Goal: Information Seeking & Learning: Find specific fact

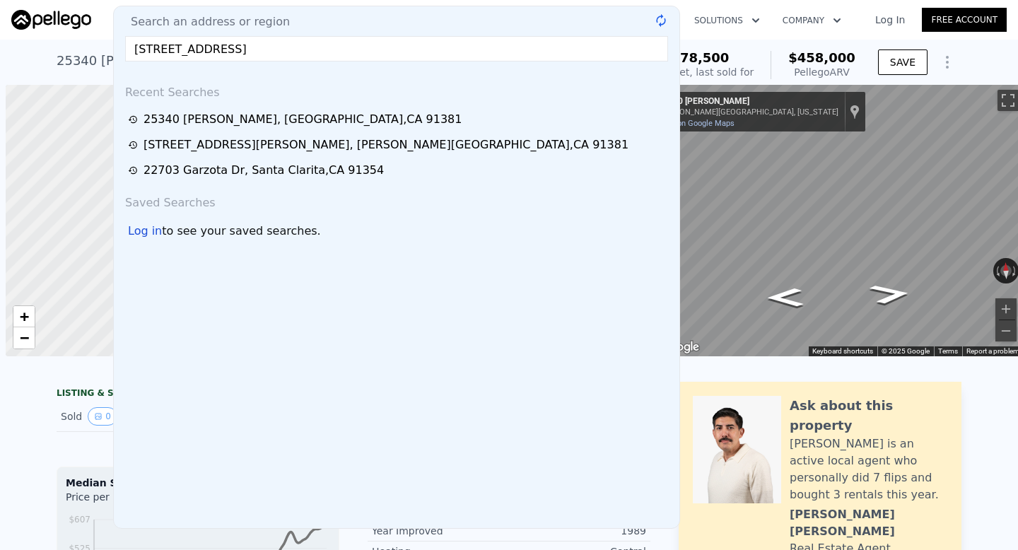
scroll to position [0, 6]
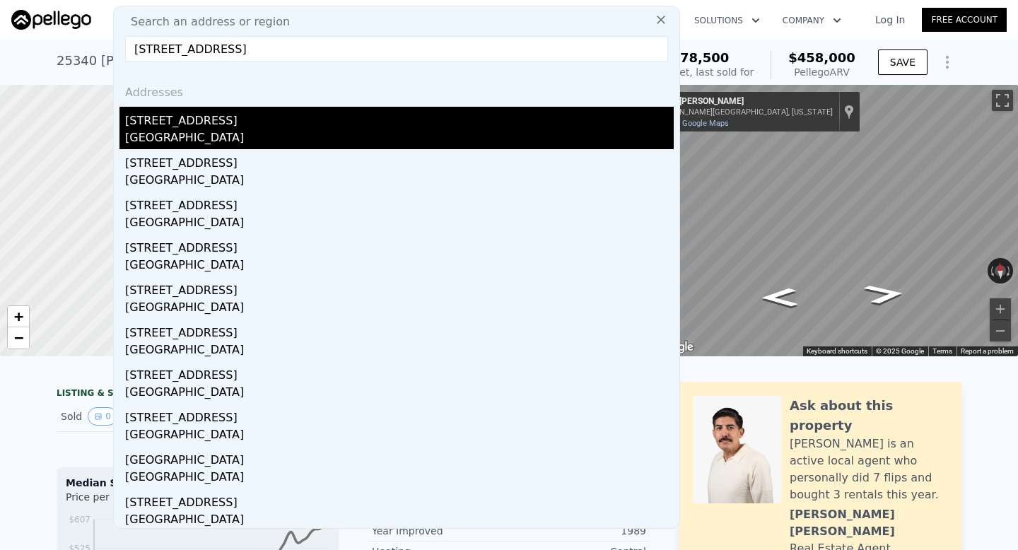
type input "[STREET_ADDRESS]"
click at [248, 129] on div "[GEOGRAPHIC_DATA]" at bounding box center [399, 139] width 549 height 20
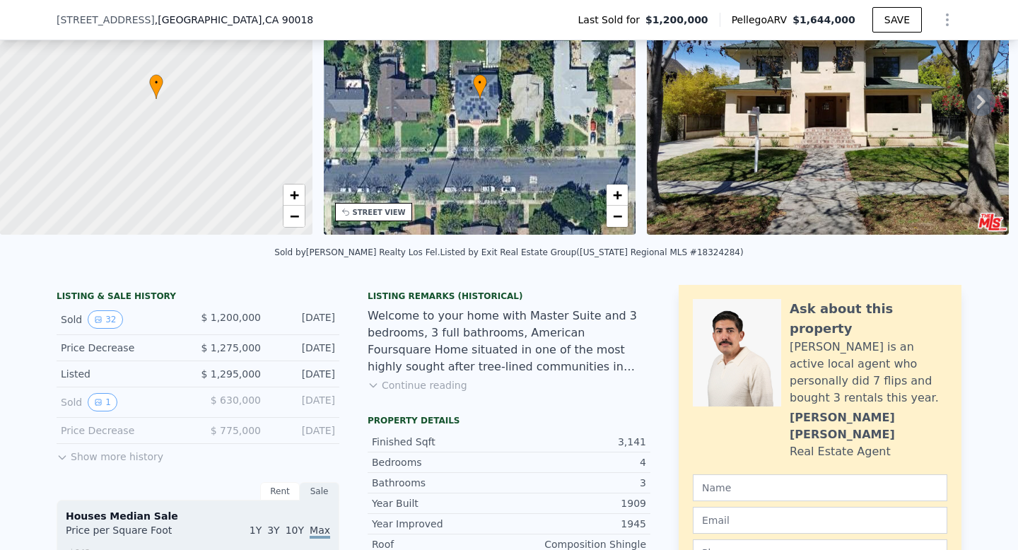
scroll to position [160, 0]
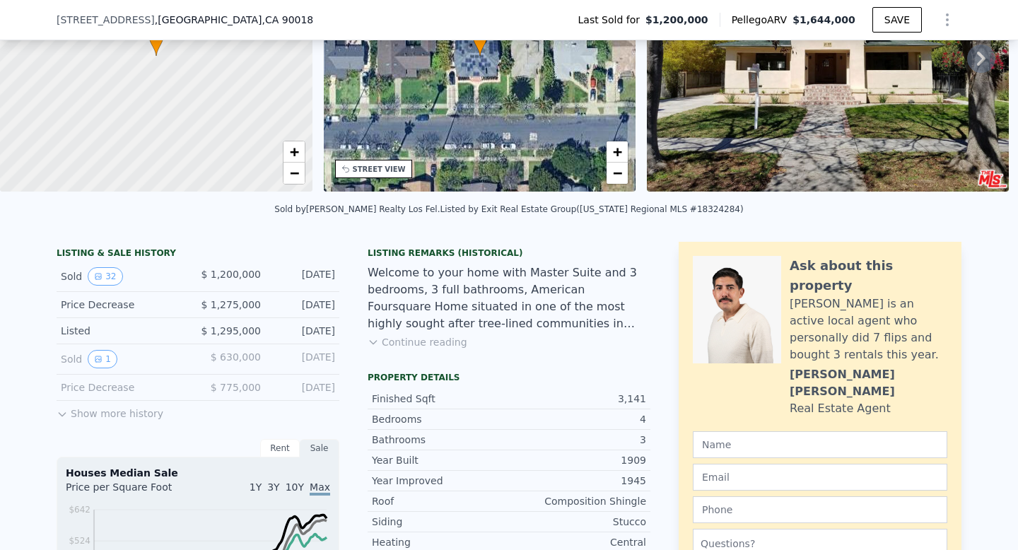
click at [148, 415] on button "Show more history" at bounding box center [110, 411] width 107 height 20
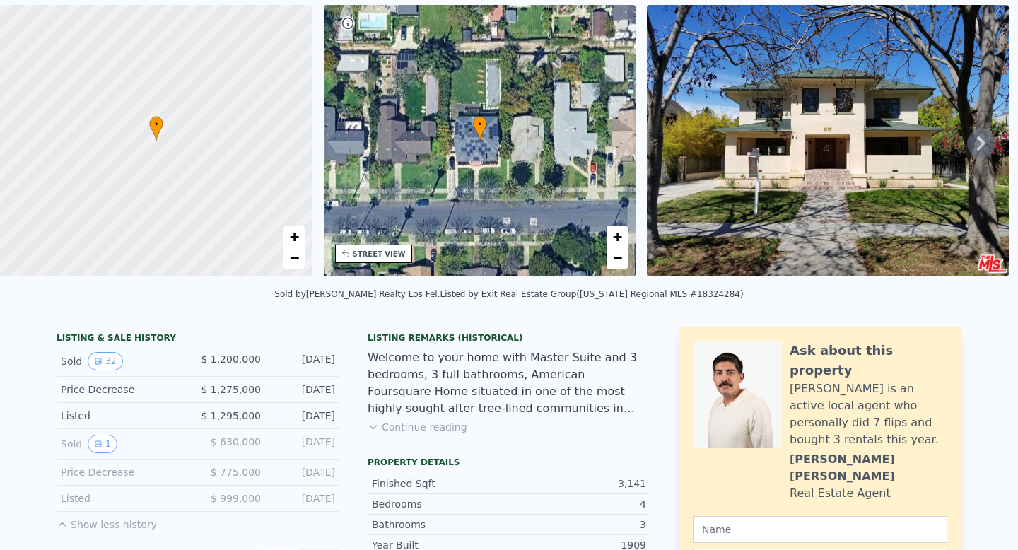
scroll to position [0, 0]
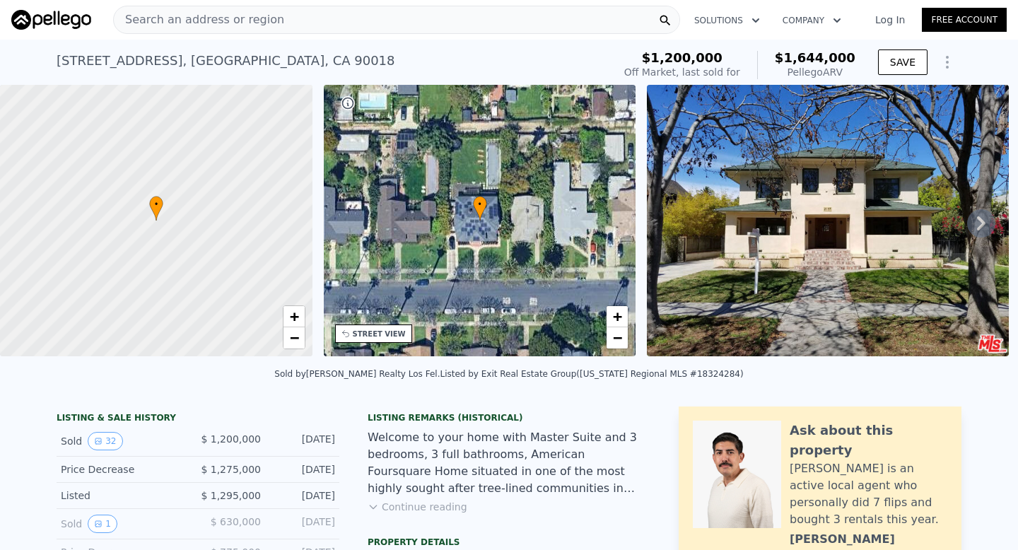
click at [284, 20] on div "Search an address or region" at bounding box center [396, 20] width 567 height 28
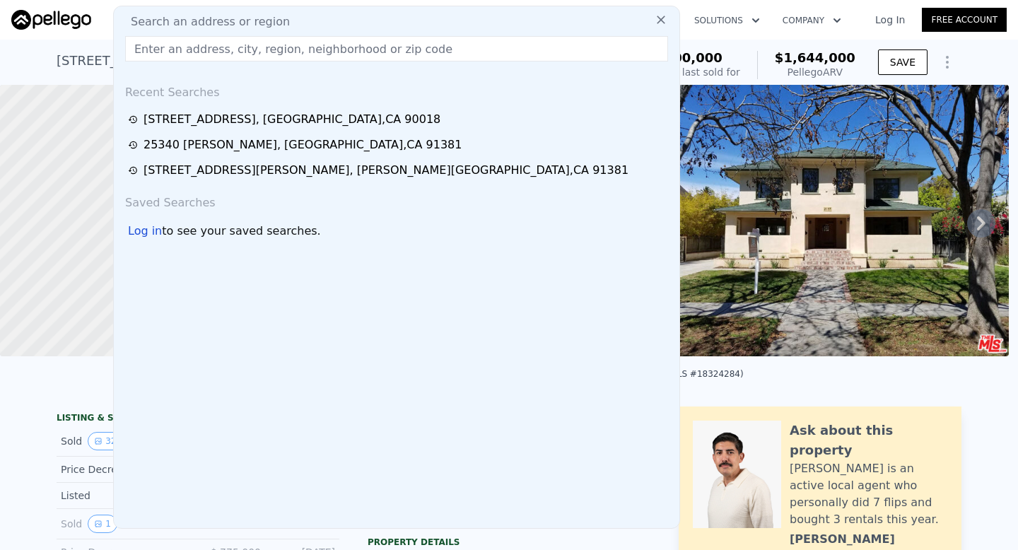
click at [238, 49] on input "text" at bounding box center [396, 48] width 543 height 25
paste input "[STREET_ADDRESS][PERSON_NAME]"
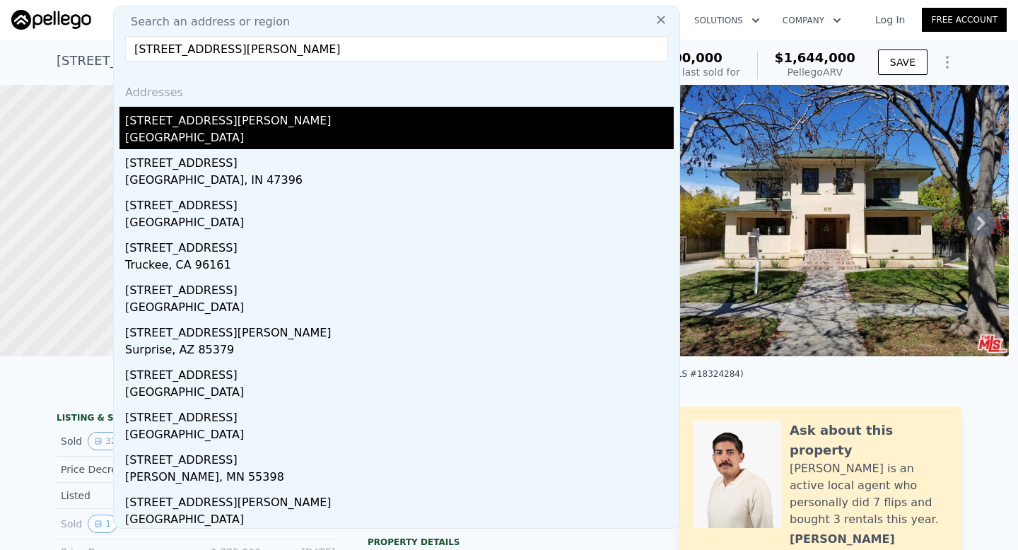
type input "[STREET_ADDRESS][PERSON_NAME]"
click at [231, 132] on div "[GEOGRAPHIC_DATA]" at bounding box center [399, 139] width 549 height 20
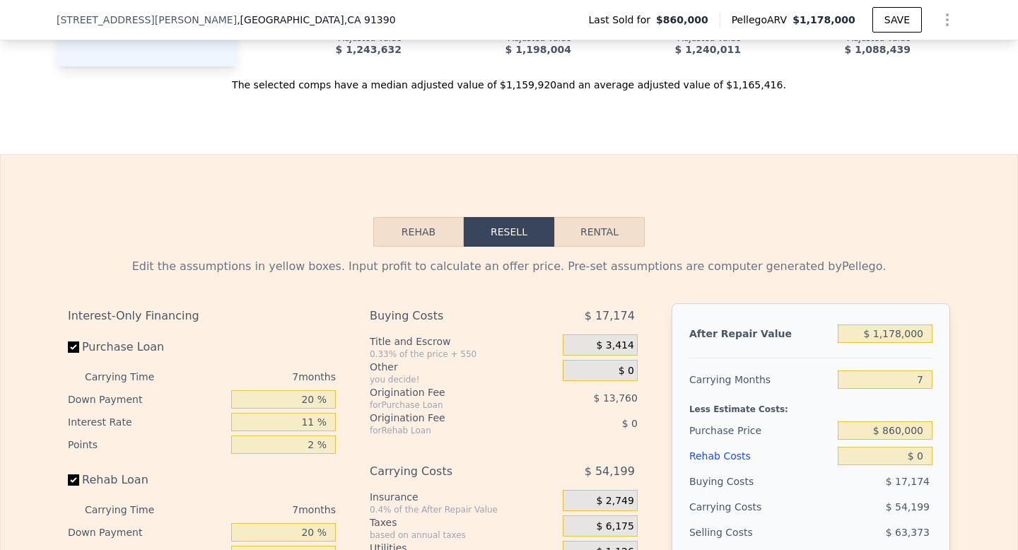
scroll to position [2265, 0]
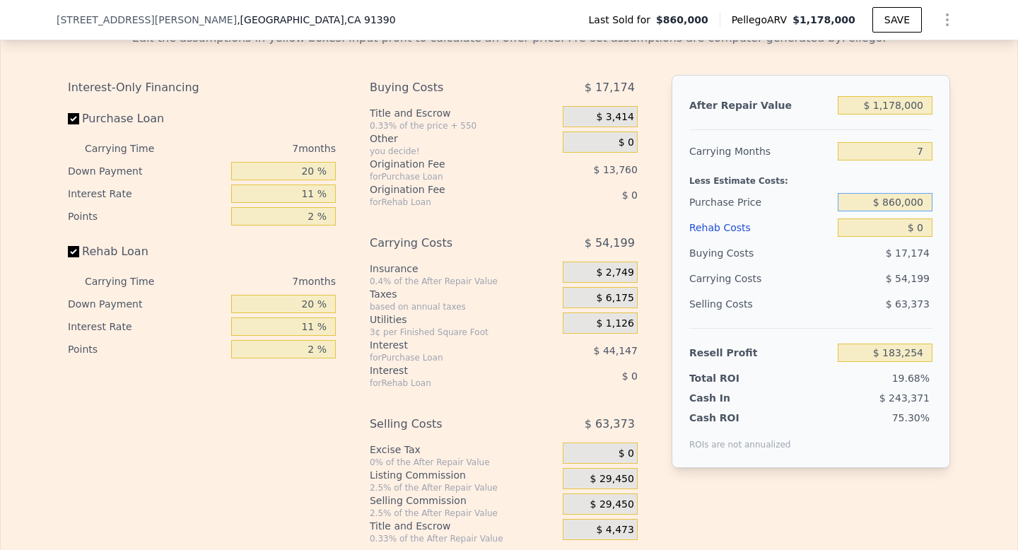
click at [902, 204] on input "$ 860,000" at bounding box center [885, 202] width 95 height 18
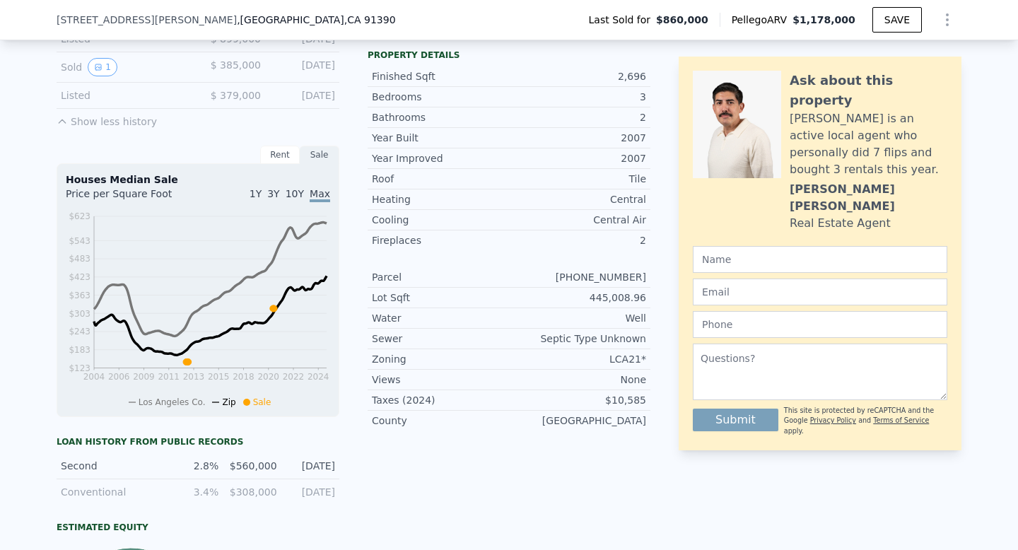
scroll to position [79, 0]
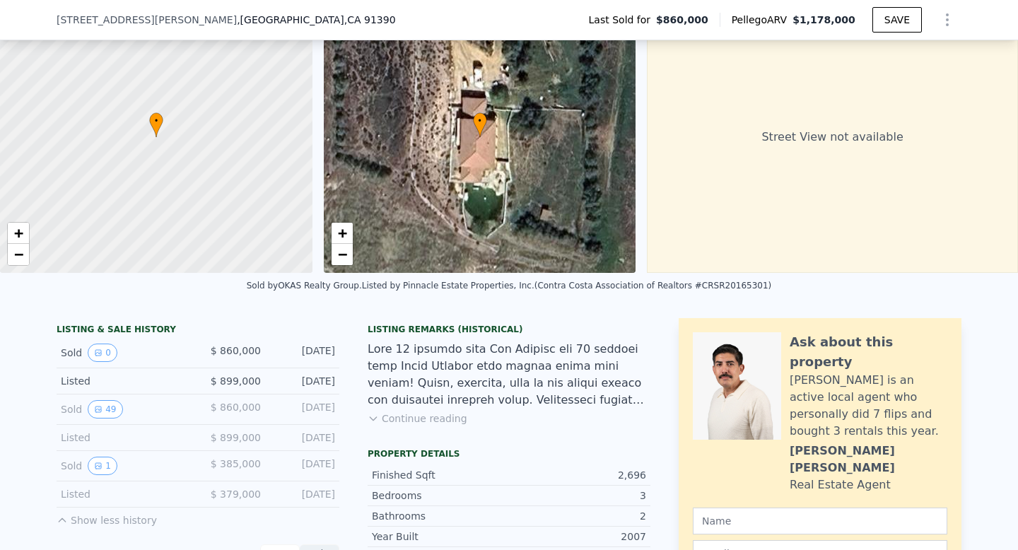
type input "$ 860,000"
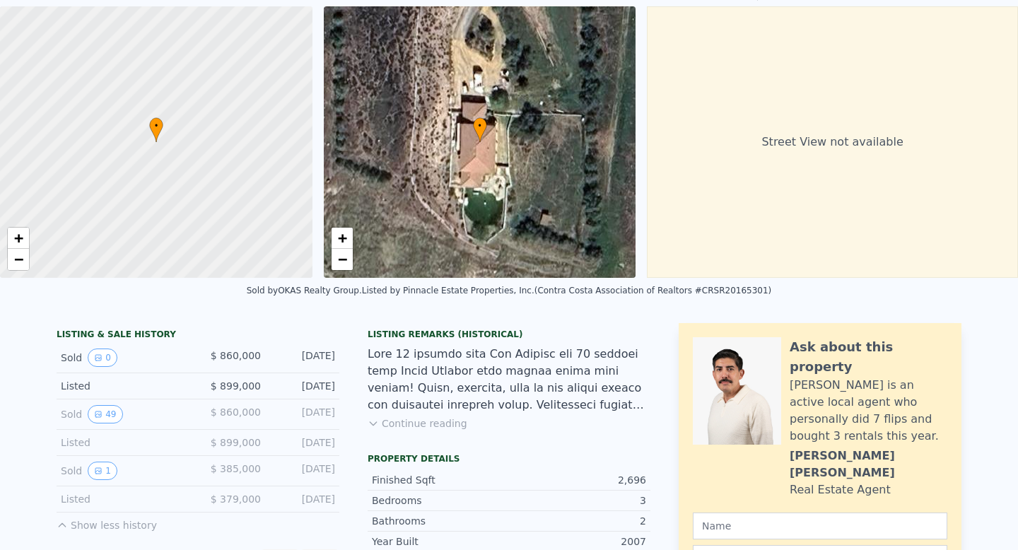
scroll to position [0, 0]
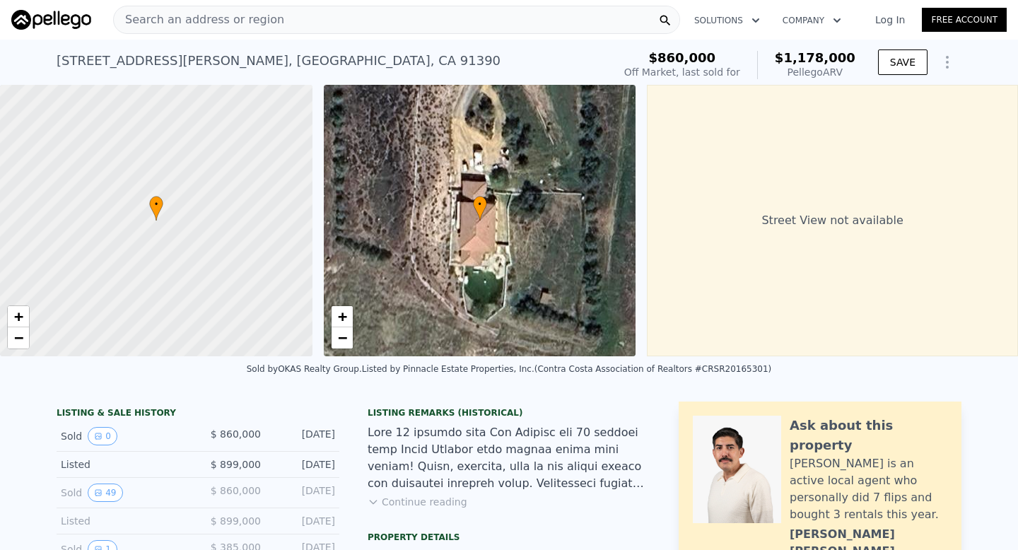
click at [257, 61] on div "[STREET_ADDRESS][PERSON_NAME]" at bounding box center [279, 61] width 444 height 20
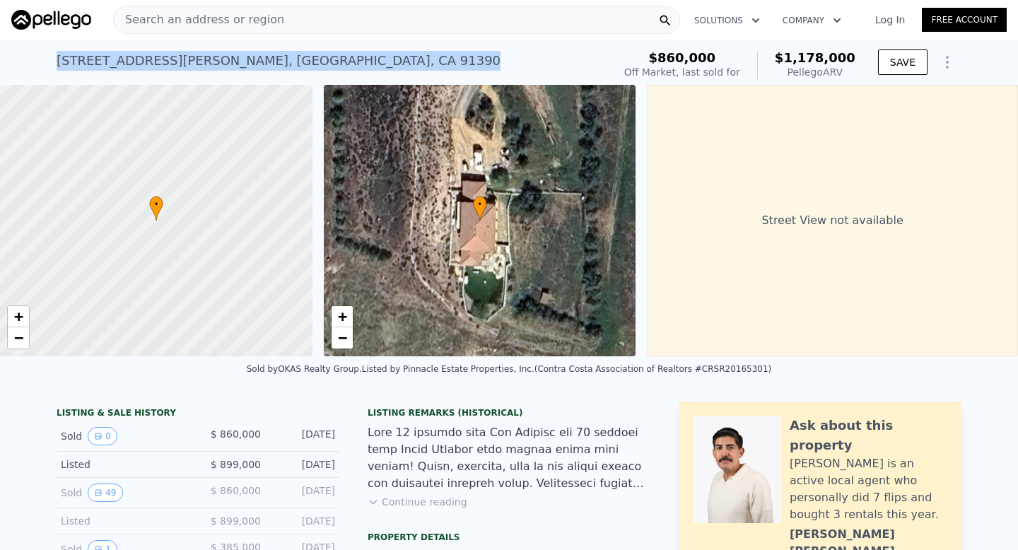
copy div "[STREET_ADDRESS][PERSON_NAME] Sold [DATE] for $860k (~ARV $1.178m )"
